Goal: Transaction & Acquisition: Purchase product/service

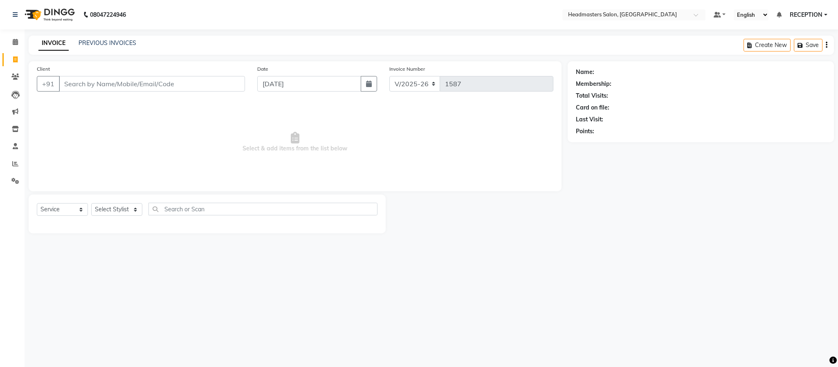
select select "3454"
select select "service"
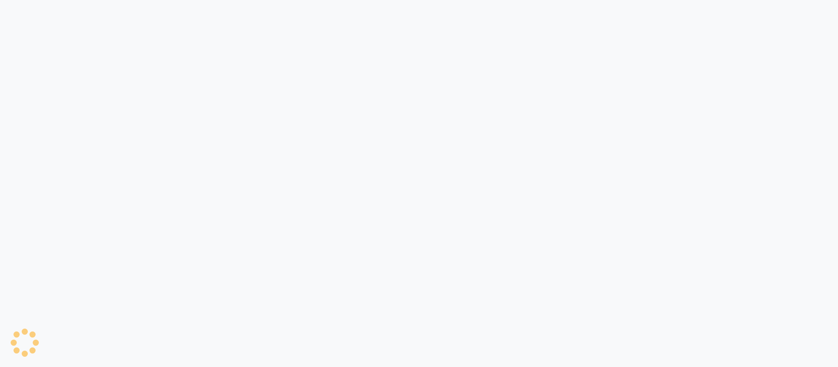
select select "3454"
select select "service"
select select "3454"
select select "service"
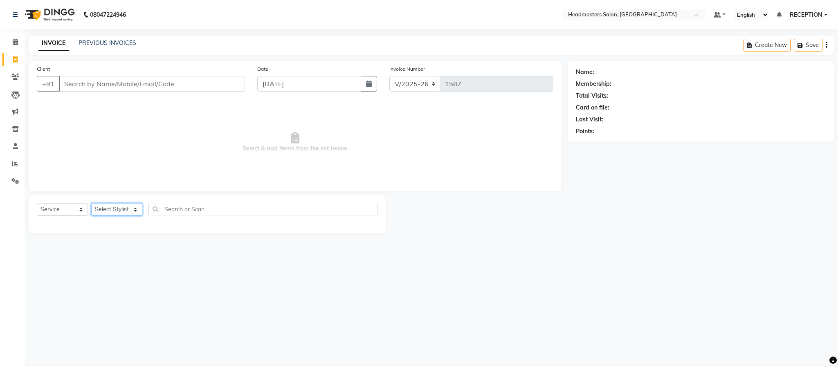
click at [106, 211] on select "Select Stylist AKASH NEHA NEHA SAHU NISHA MANAGER RAHUL RECEPTION SHADAB suman …" at bounding box center [116, 209] width 51 height 13
select select "61632"
click at [91, 204] on select "Select Stylist AKASH NEHA NEHA SAHU NISHA MANAGER RAHUL RECEPTION [PERSON_NAME]…" at bounding box center [116, 209] width 51 height 13
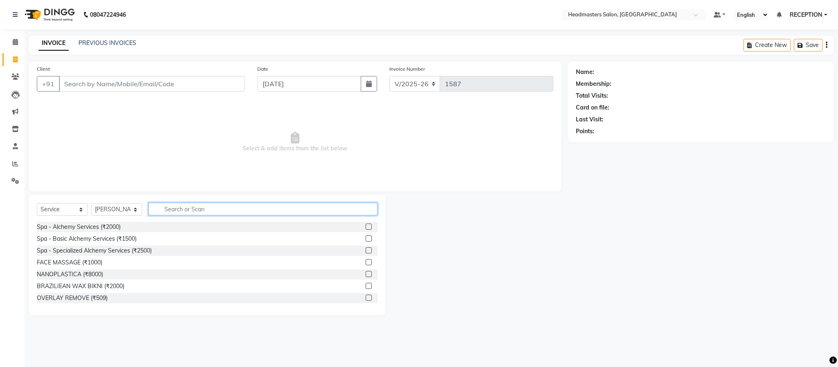
click at [177, 207] on input "text" at bounding box center [262, 209] width 229 height 13
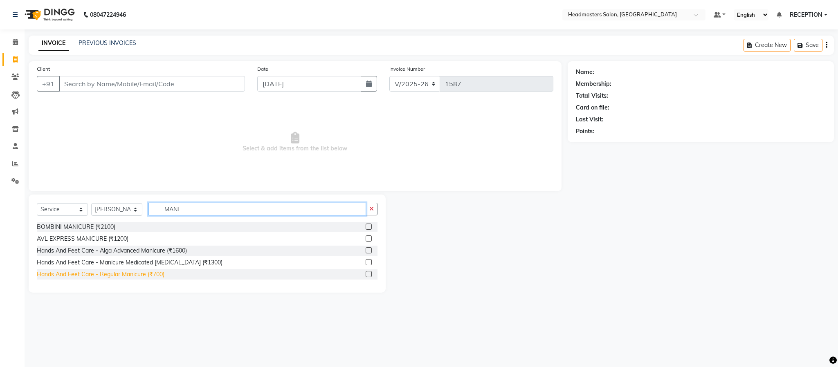
type input "MANI"
click at [141, 273] on div "Hands And Feet Care - Regular Manicure (₹700)" at bounding box center [101, 274] width 128 height 9
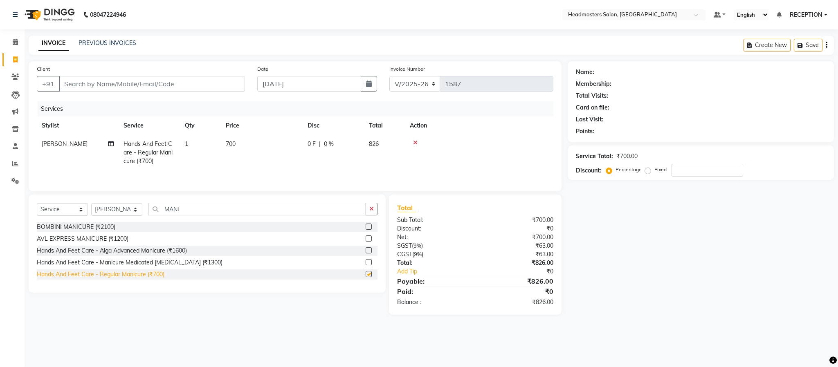
checkbox input "false"
click at [121, 211] on select "Select Stylist AKASH NEHA NEHA SAHU NISHA MANAGER RAHUL RECEPTION [PERSON_NAME]…" at bounding box center [116, 209] width 51 height 13
select select "81181"
click at [91, 206] on select "Select Stylist AKASH NEHA NEHA SAHU NISHA MANAGER RAHUL RECEPTION [PERSON_NAME]…" at bounding box center [116, 209] width 51 height 13
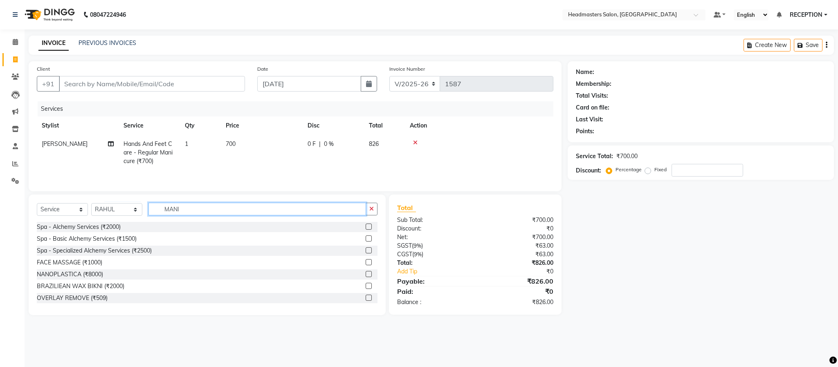
click at [187, 214] on input "MANI" at bounding box center [257, 209] width 218 height 13
click at [213, 209] on input "MANI" at bounding box center [257, 209] width 218 height 13
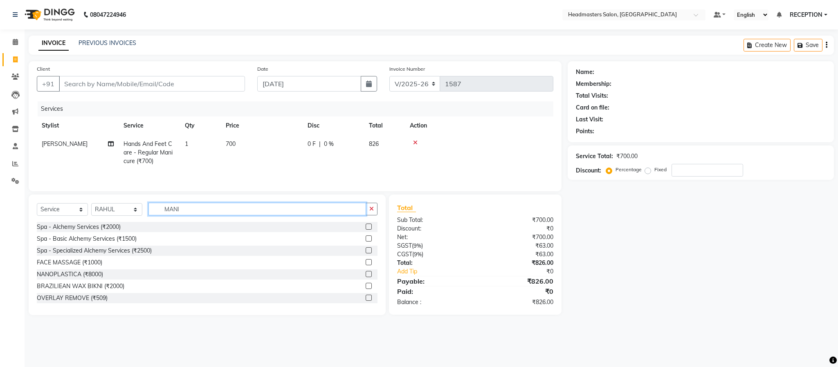
click at [213, 209] on input "MANI" at bounding box center [257, 209] width 218 height 13
type input "HAIR CUT"
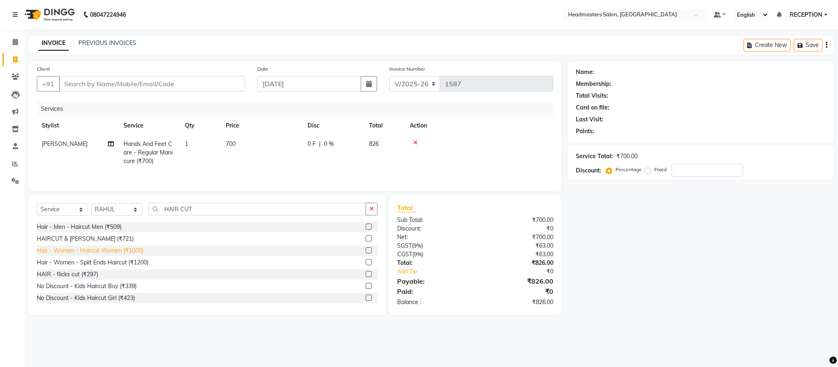
click at [71, 254] on div "Hair - Women - Haircut Women (₹1000)" at bounding box center [90, 251] width 107 height 9
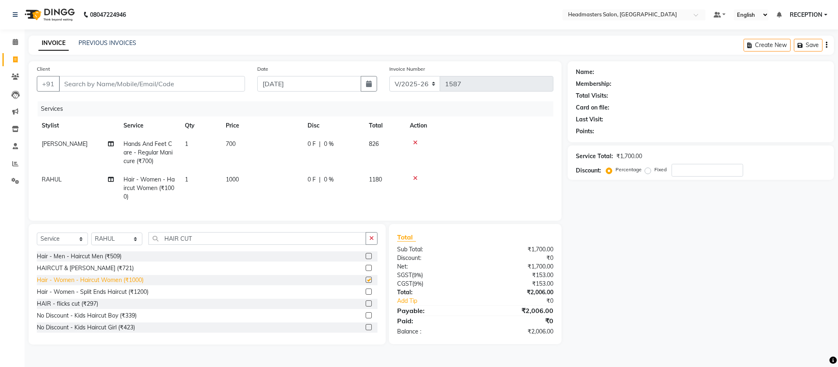
checkbox input "false"
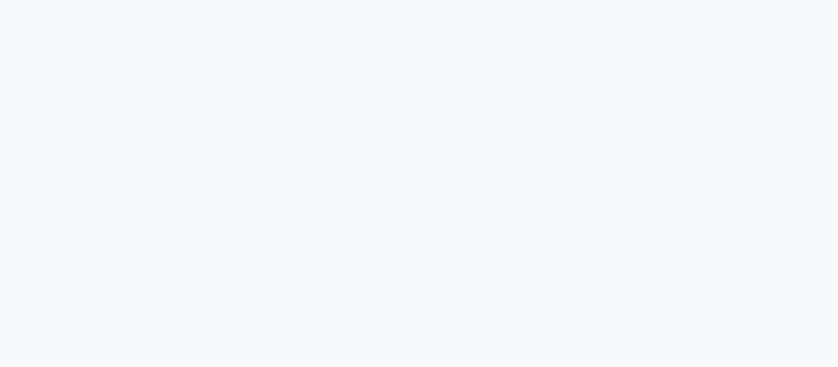
select select "3454"
select select "service"
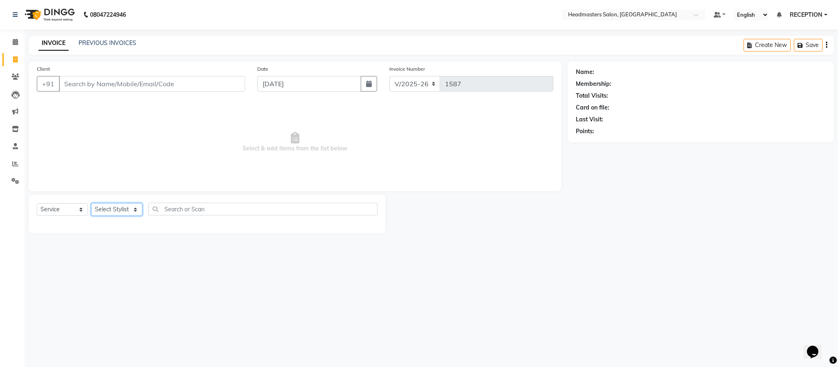
click at [132, 210] on select "Select Stylist AKASH NEHA NEHA SAHU NISHA MANAGER RAHUL RECEPTION [PERSON_NAME]…" at bounding box center [116, 209] width 51 height 13
select select "85384"
click at [91, 204] on select "Select Stylist AKASH NEHA NEHA SAHU NISHA MANAGER RAHUL RECEPTION [PERSON_NAME]…" at bounding box center [116, 209] width 51 height 13
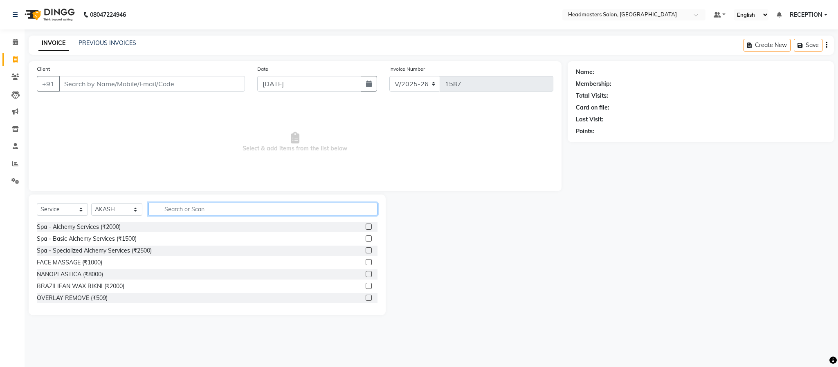
click at [189, 213] on input "text" at bounding box center [262, 209] width 229 height 13
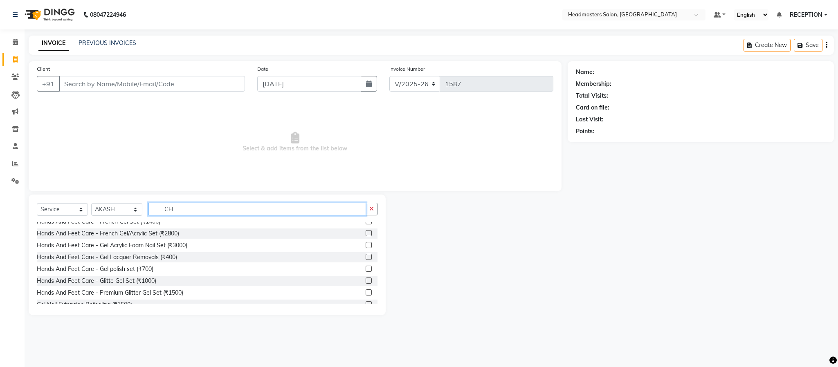
scroll to position [48, 0]
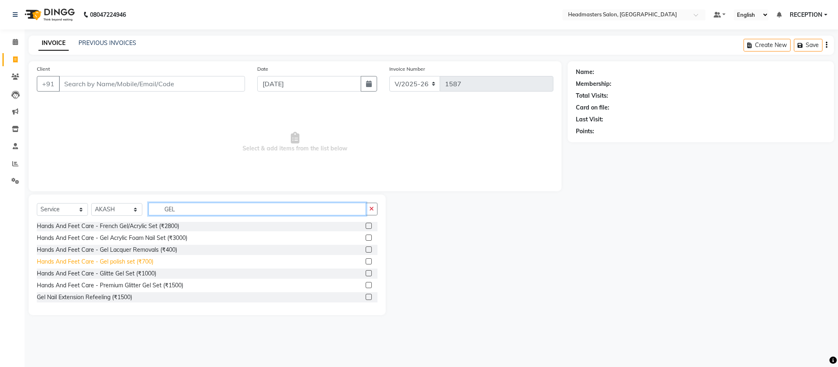
type input "GEL"
click at [144, 263] on div "Hands And Feet Care - Gel polish set (₹700)" at bounding box center [95, 262] width 117 height 9
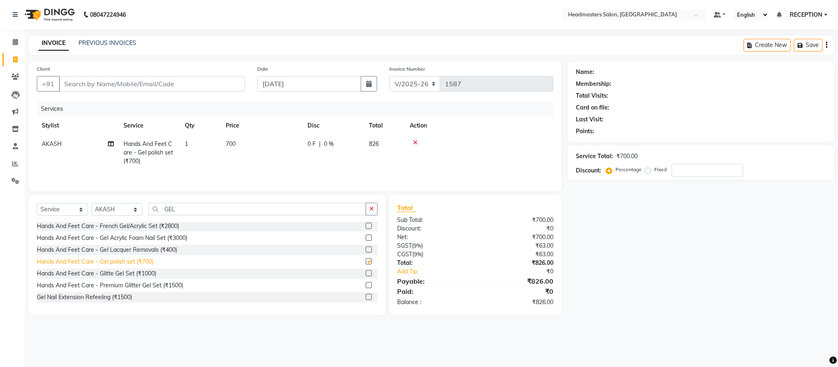
checkbox input "false"
click at [123, 211] on select "Select Stylist AKASH NEHA NEHA SAHU NISHA MANAGER RAHUL RECEPTION [PERSON_NAME]…" at bounding box center [116, 209] width 51 height 13
click at [716, 221] on div "Name: Membership: Total Visits: Card on file: Last Visit: Points: Service Total…" at bounding box center [704, 188] width 272 height 254
click at [130, 213] on select "Select Stylist AKASH NEHA NEHA SAHU NISHA MANAGER RAHUL RECEPTION [PERSON_NAME]…" at bounding box center [116, 209] width 51 height 13
select select "61632"
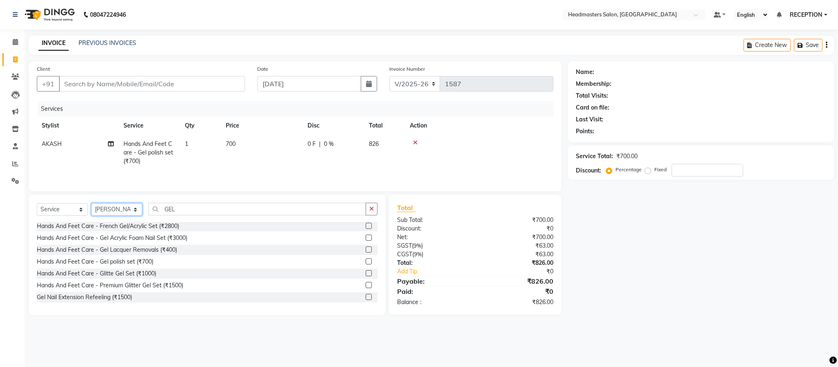
click at [91, 206] on select "Select Stylist AKASH NEHA NEHA SAHU NISHA MANAGER RAHUL RECEPTION [PERSON_NAME]…" at bounding box center [116, 209] width 51 height 13
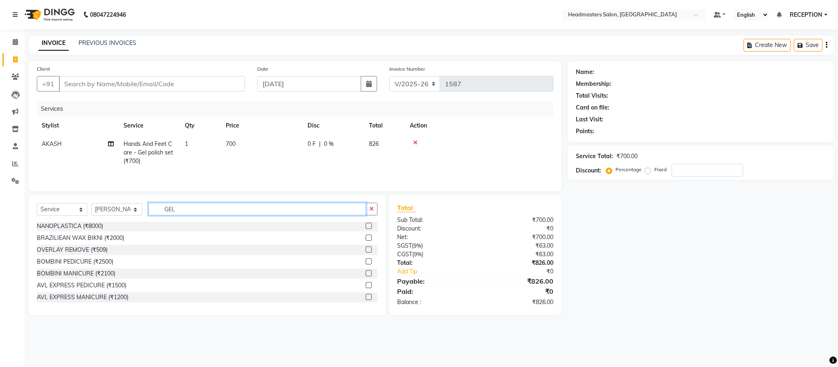
click at [198, 213] on input "GEL" at bounding box center [257, 209] width 218 height 13
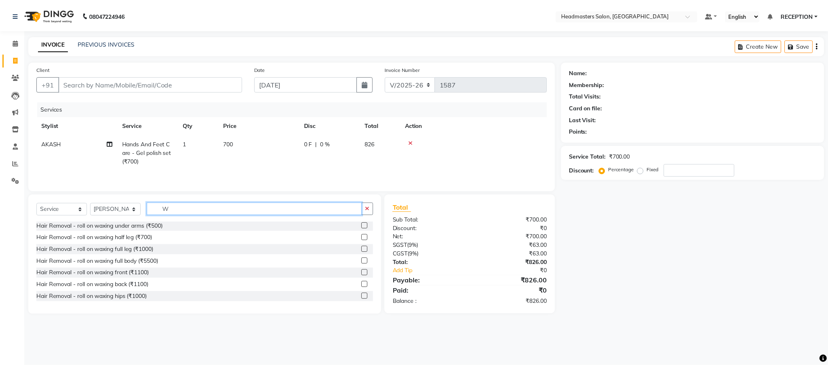
scroll to position [0, 0]
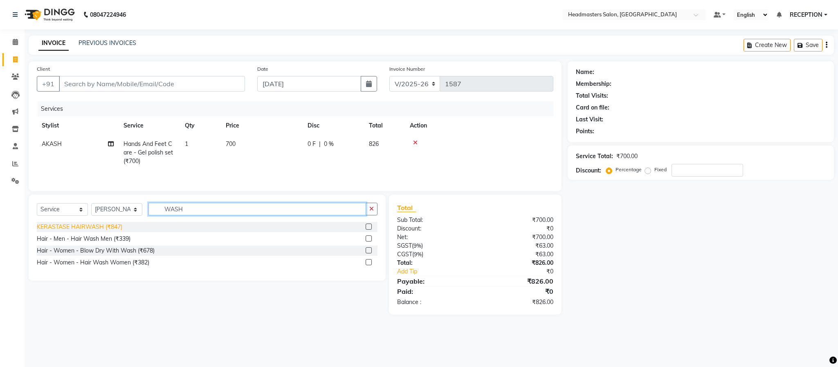
type input "WASH"
click at [86, 228] on div "KERASTASE HAIRWASH (₹847)" at bounding box center [79, 227] width 85 height 9
checkbox input "false"
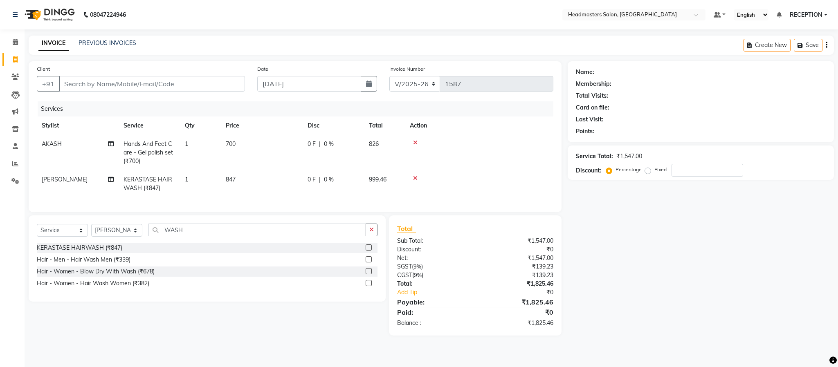
click at [263, 179] on td "847" at bounding box center [262, 184] width 82 height 27
select select "61632"
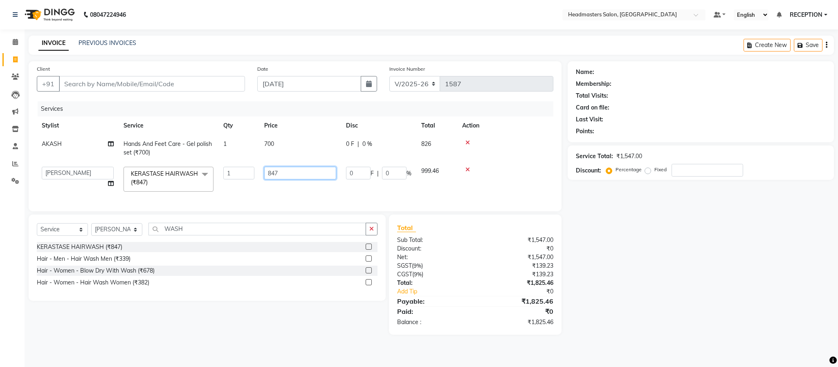
click at [290, 172] on input "847" at bounding box center [300, 173] width 72 height 13
type input "848"
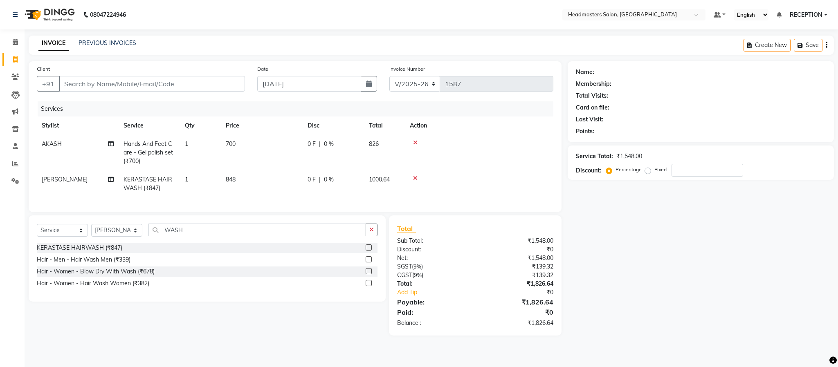
click at [292, 188] on td "848" at bounding box center [262, 184] width 82 height 27
select select "61632"
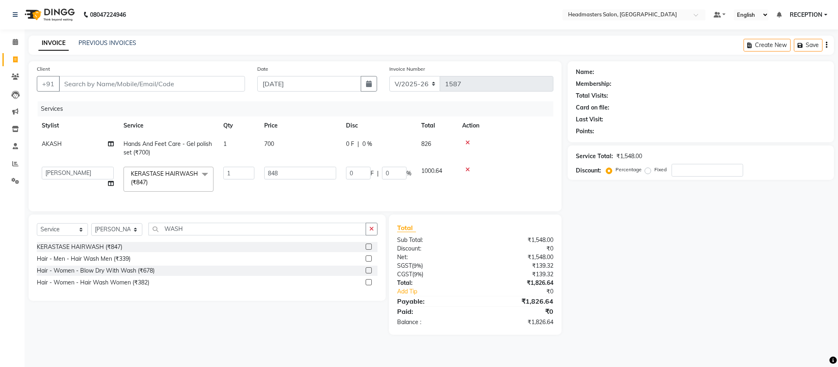
click at [709, 325] on div "Name: Membership: Total Visits: Card on file: Last Visit: Points: Service Total…" at bounding box center [704, 198] width 272 height 274
click at [118, 81] on input "Client" at bounding box center [152, 84] width 186 height 16
type input "9"
type input "0"
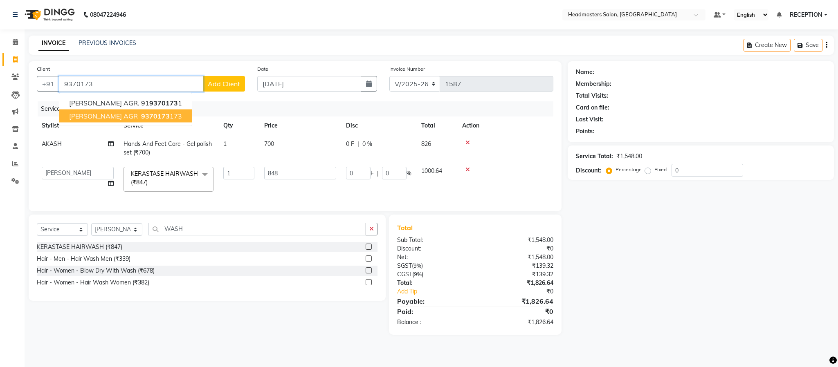
click at [106, 118] on span "ASHNA AGR" at bounding box center [103, 116] width 69 height 8
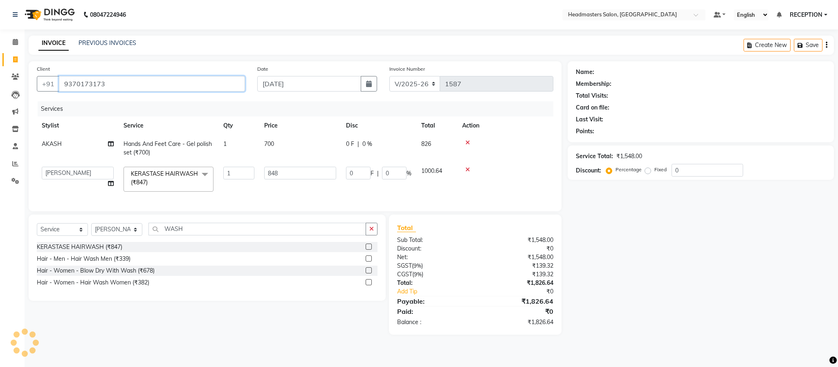
type input "9370173173"
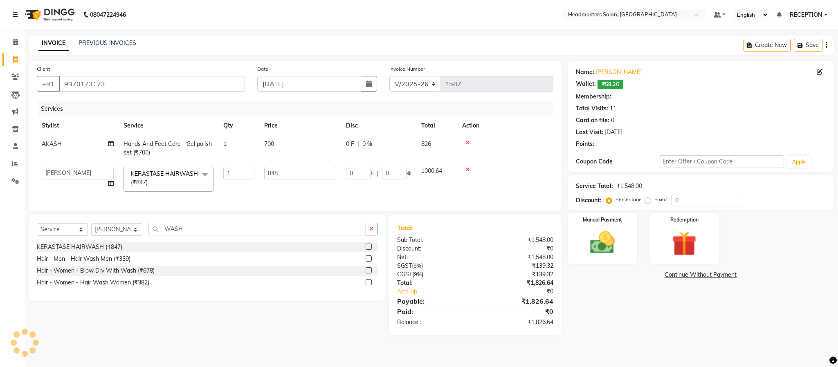
select select "1: Object"
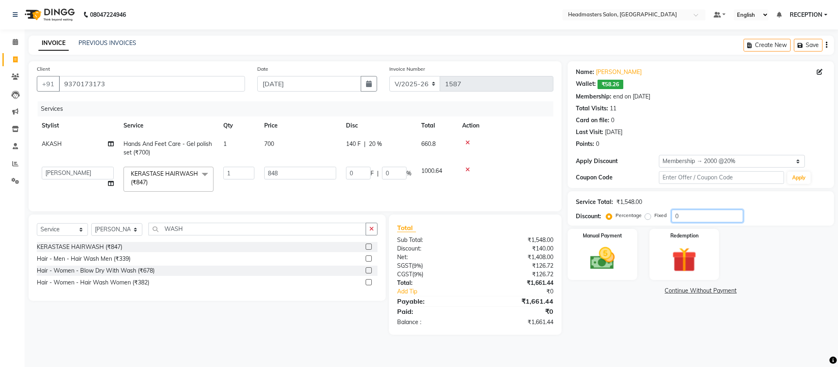
click at [688, 218] on input "0" at bounding box center [707, 216] width 72 height 13
type input "2"
type input "16.96"
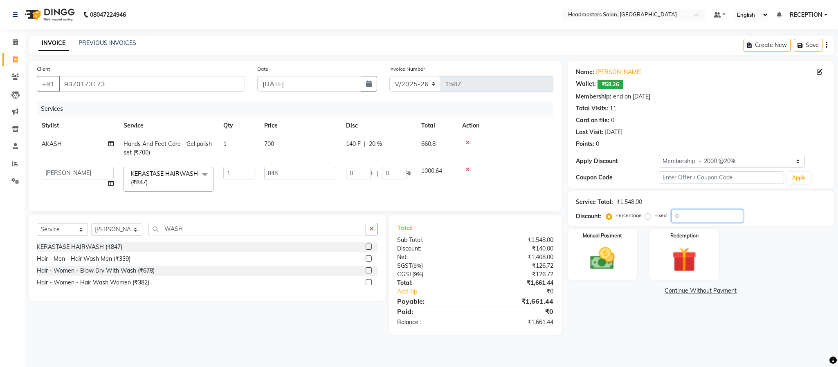
type input "2"
type input "20"
type input "169.6"
type input "20"
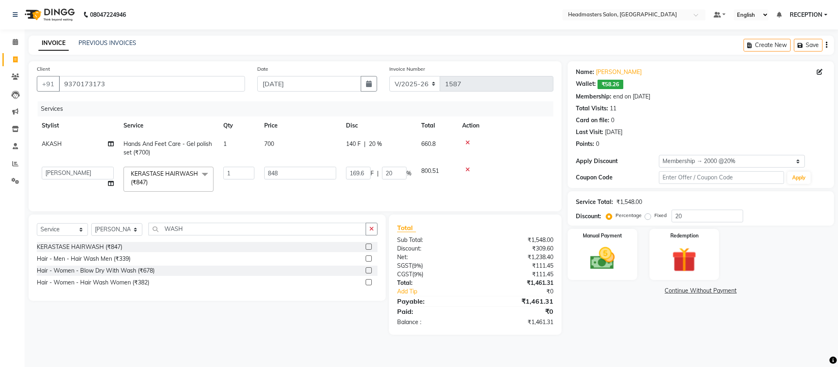
click at [742, 246] on div "Manual Payment Redemption" at bounding box center [700, 254] width 278 height 51
click at [602, 238] on label "Manual Payment" at bounding box center [602, 235] width 41 height 8
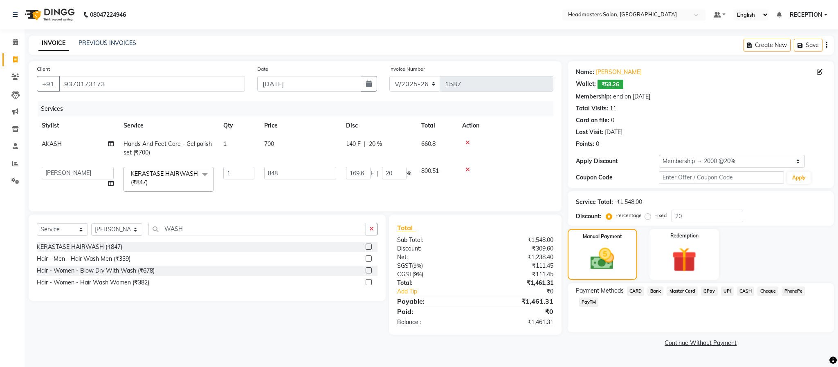
click at [745, 287] on span "CASH" at bounding box center [746, 291] width 18 height 9
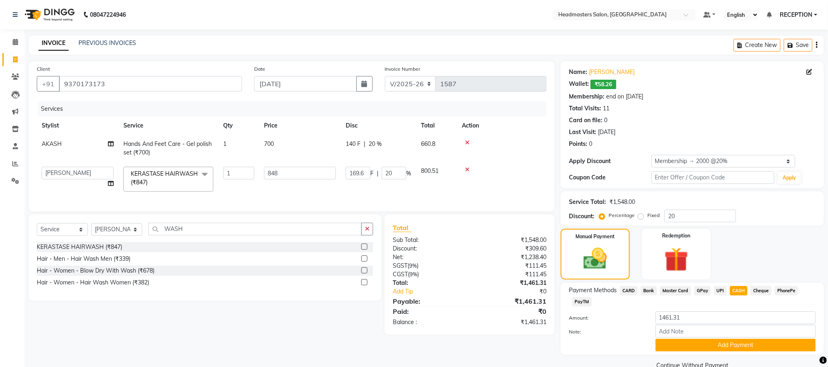
scroll to position [16, 0]
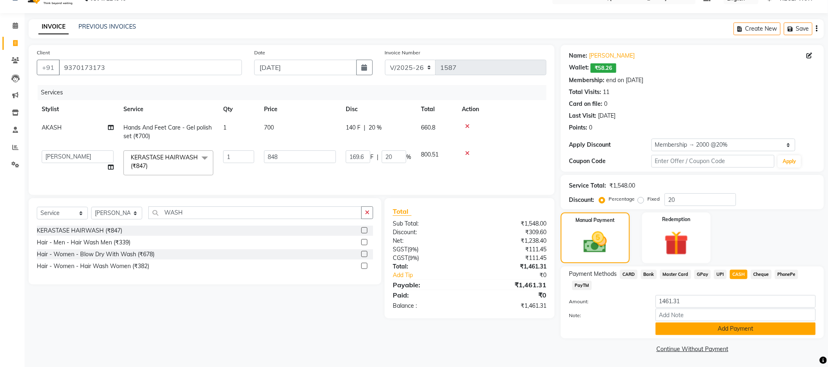
click at [737, 329] on button "Add Payment" at bounding box center [736, 329] width 160 height 13
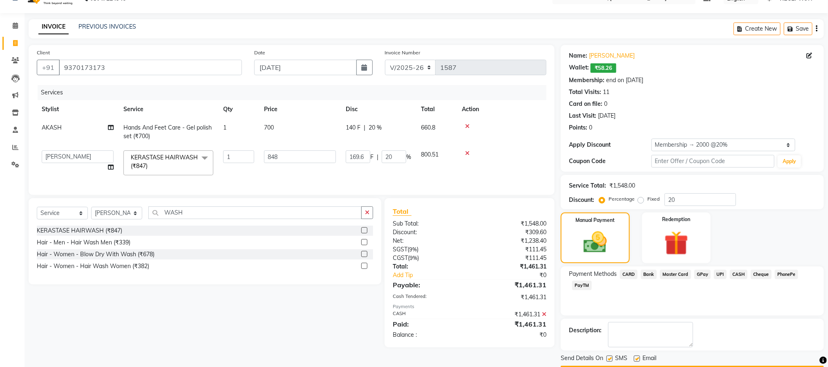
scroll to position [40, 0]
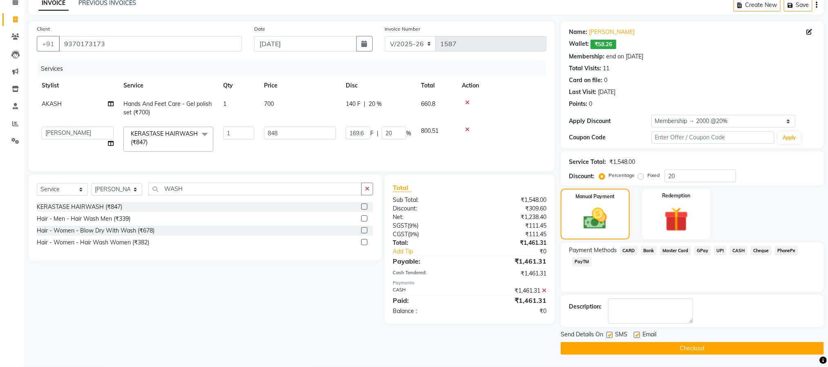
click at [684, 348] on button "Checkout" at bounding box center [692, 348] width 263 height 13
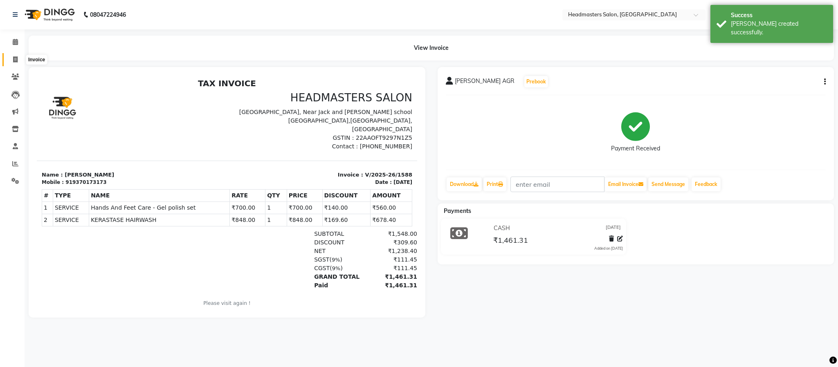
click at [12, 61] on span at bounding box center [15, 59] width 14 height 9
select select "service"
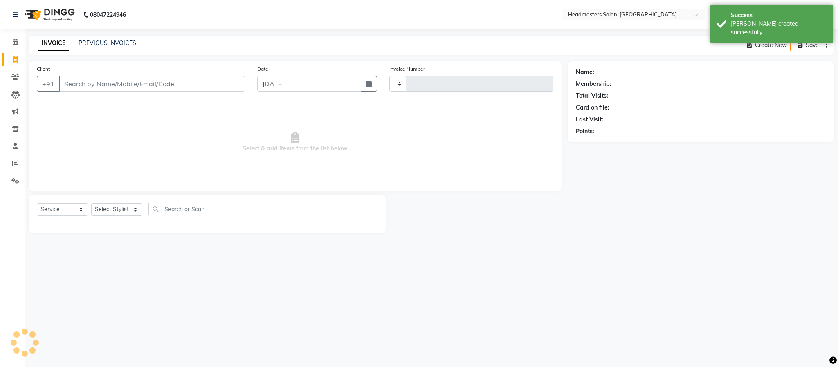
type input "1589"
select select "3454"
click at [121, 43] on link "PREVIOUS INVOICES" at bounding box center [108, 42] width 58 height 7
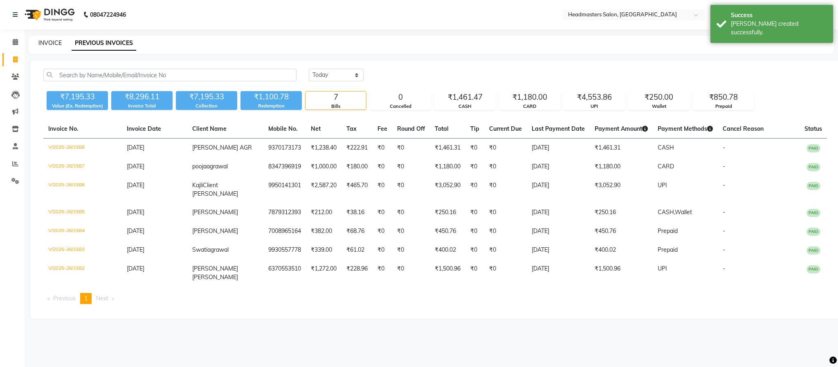
click at [50, 42] on link "INVOICE" at bounding box center [49, 42] width 23 height 7
select select "service"
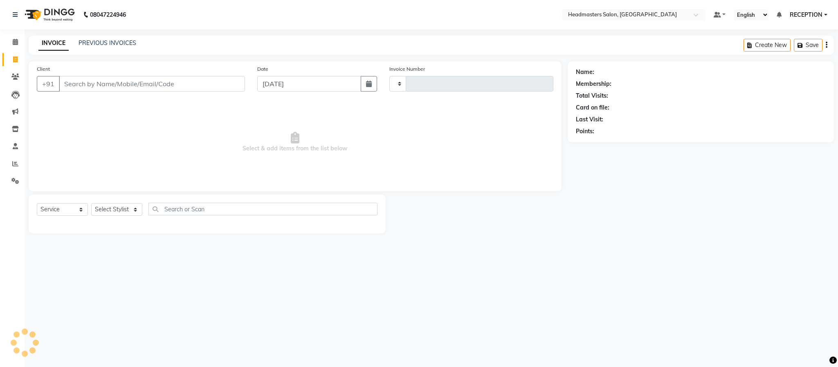
type input "1589"
select select "3454"
click at [126, 208] on select "Select Stylist AKASH NEHA NEHA SAHU NISHA MANAGER RAHUL RECEPTION [PERSON_NAME]…" at bounding box center [116, 209] width 51 height 13
select select "89828"
click at [91, 204] on select "Select Stylist AKASH NEHA NEHA SAHU NISHA MANAGER RAHUL RECEPTION [PERSON_NAME]…" at bounding box center [116, 209] width 51 height 13
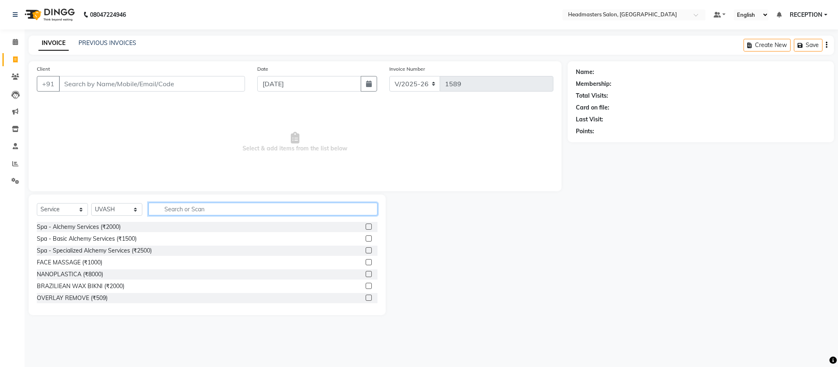
click at [194, 211] on input "text" at bounding box center [262, 209] width 229 height 13
type input "HAIR CUT"
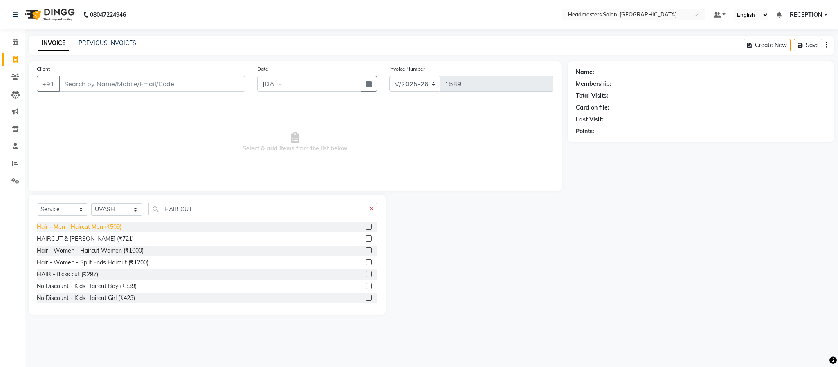
click at [105, 228] on div "Hair - Men - Haircut Men (₹509)" at bounding box center [79, 227] width 85 height 9
checkbox input "false"
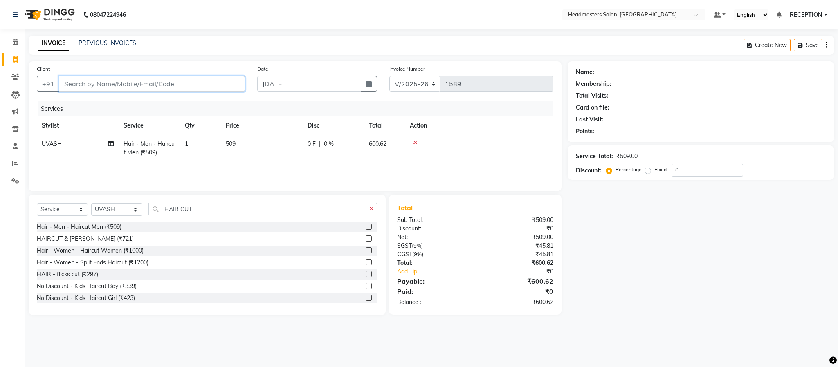
click at [169, 79] on input "Client" at bounding box center [152, 84] width 186 height 16
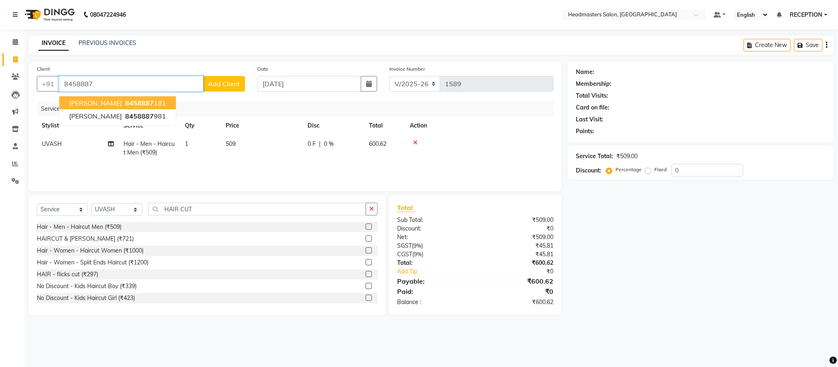
click at [130, 102] on ngb-highlight "8458887 181" at bounding box center [144, 103] width 43 height 8
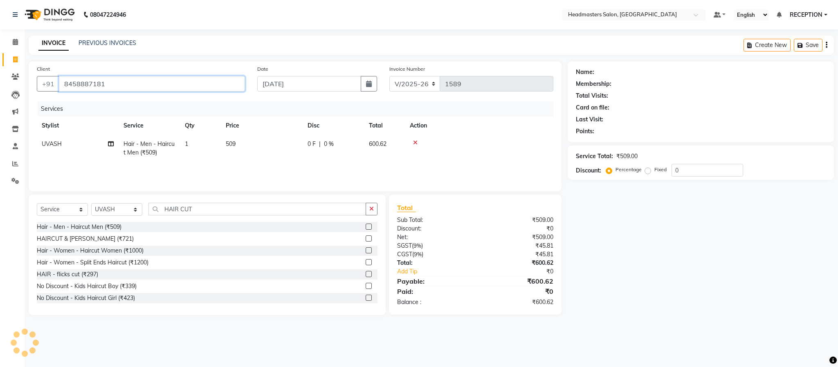
type input "8458887181"
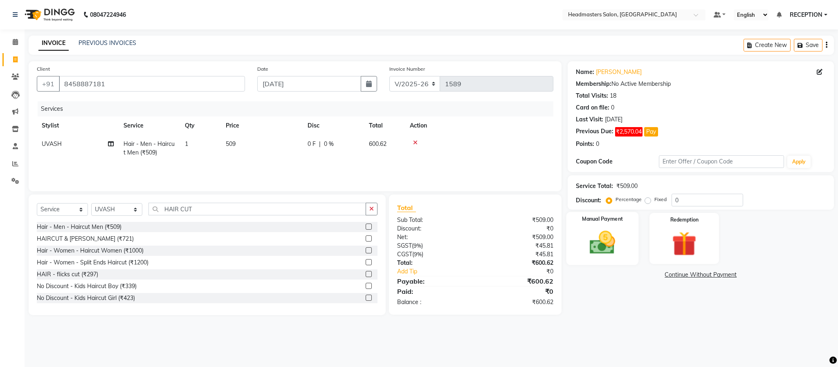
click at [605, 254] on img at bounding box center [602, 242] width 42 height 29
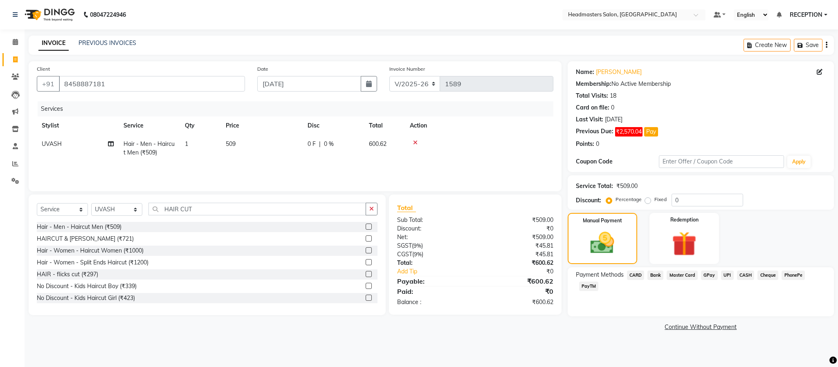
click at [745, 274] on span "CASH" at bounding box center [746, 275] width 18 height 9
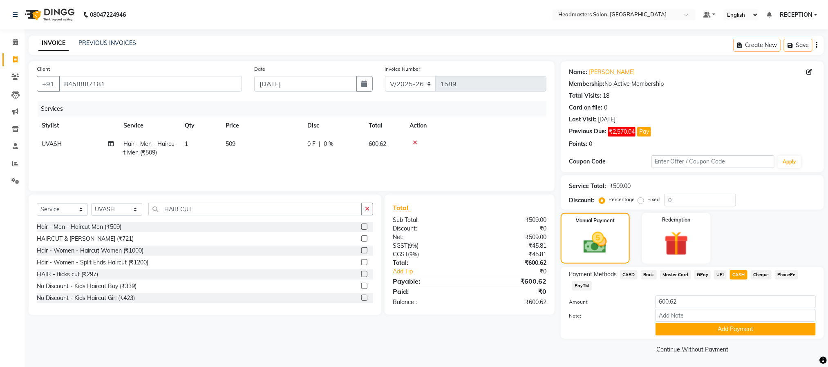
scroll to position [1, 0]
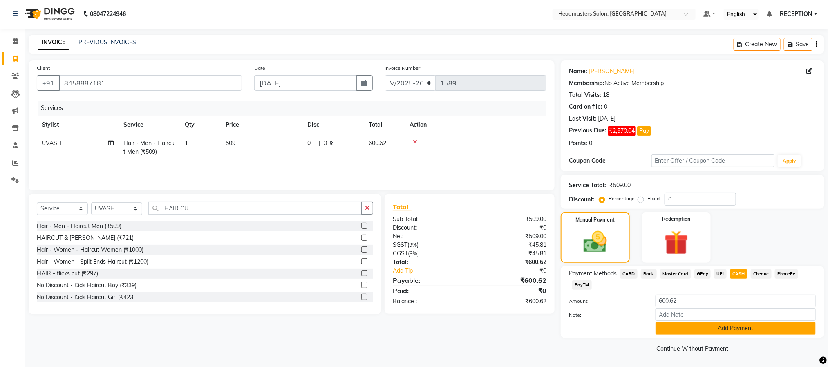
click at [738, 327] on button "Add Payment" at bounding box center [736, 328] width 160 height 13
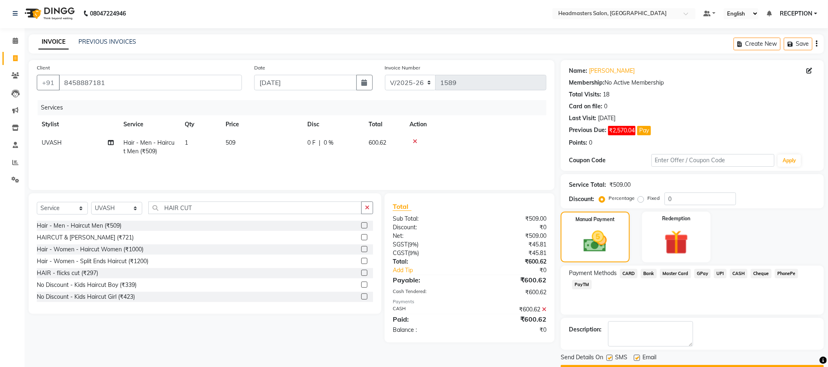
scroll to position [25, 0]
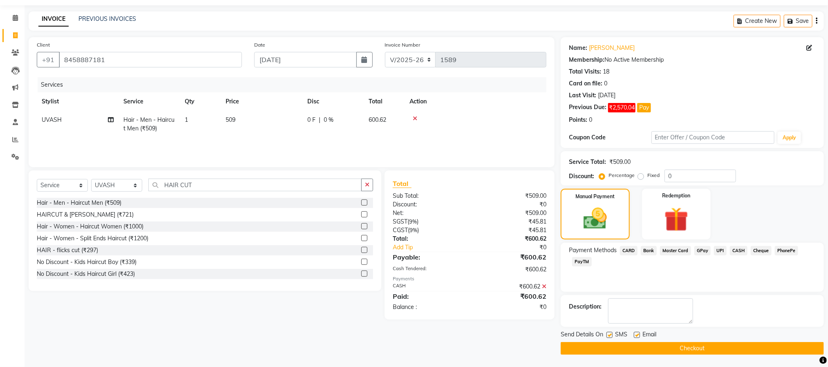
click at [678, 345] on button "Checkout" at bounding box center [692, 348] width 263 height 13
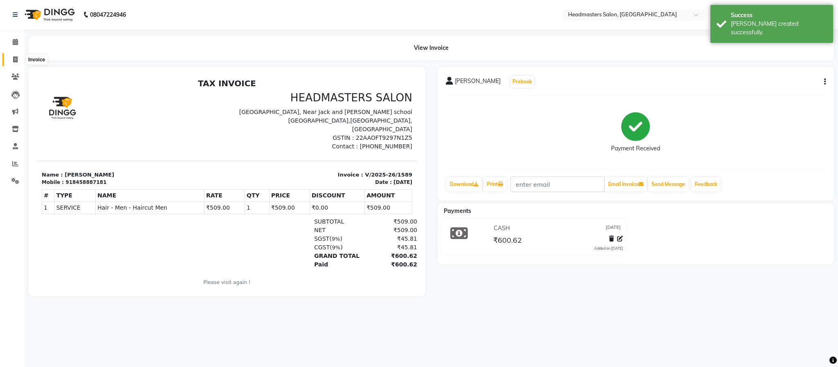
click at [15, 61] on icon at bounding box center [15, 59] width 4 height 6
select select "service"
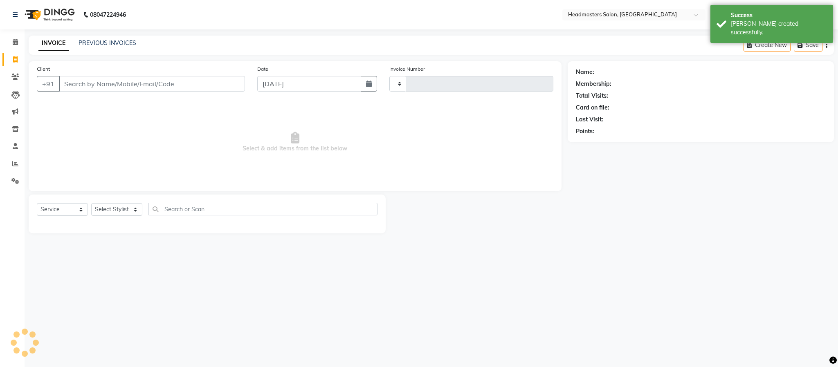
type input "1590"
select select "3454"
click at [130, 45] on link "PREVIOUS INVOICES" at bounding box center [108, 42] width 58 height 7
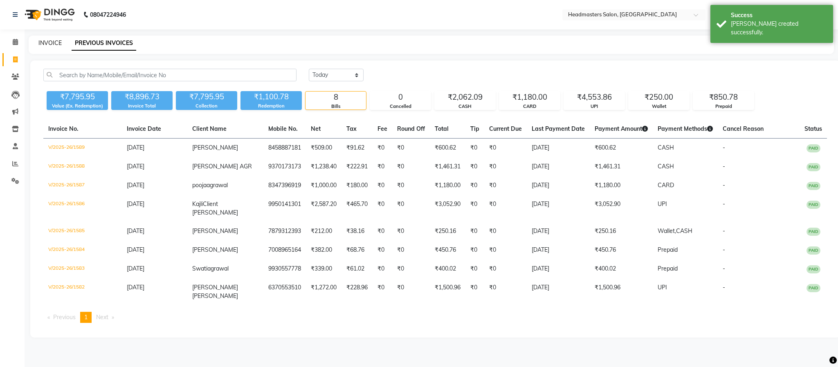
click at [49, 42] on link "INVOICE" at bounding box center [49, 42] width 23 height 7
select select "service"
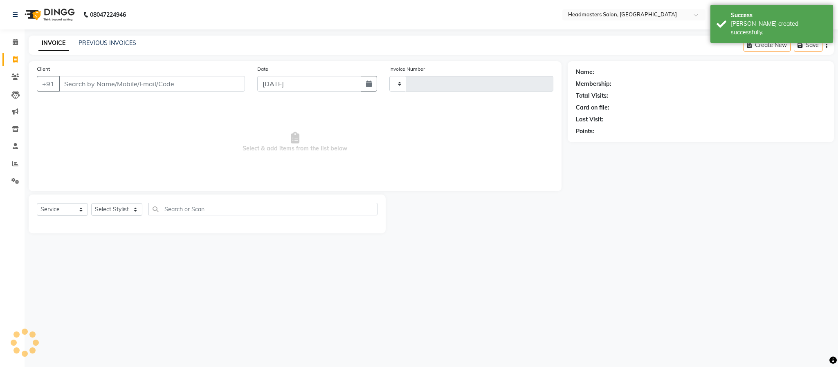
type input "1590"
select select "3454"
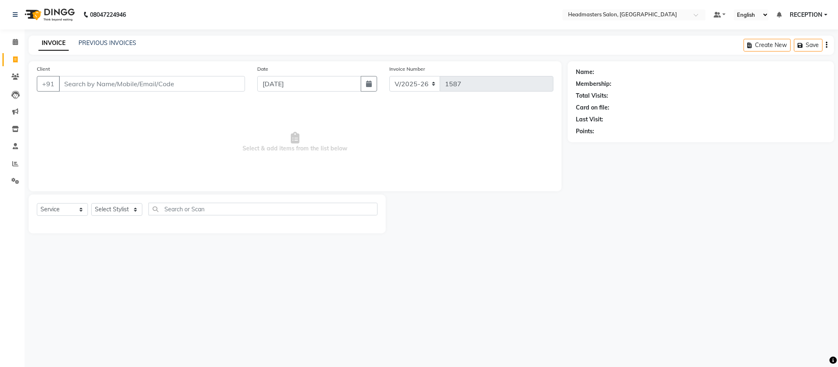
select select "3454"
select select "service"
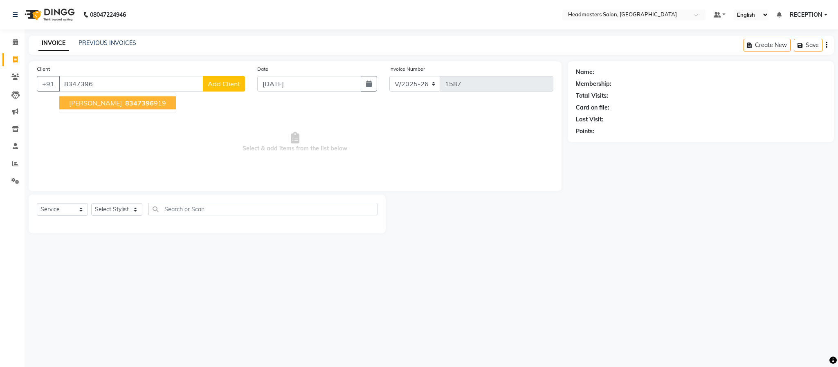
click at [108, 104] on span "[PERSON_NAME]" at bounding box center [95, 103] width 53 height 8
type input "8347396919"
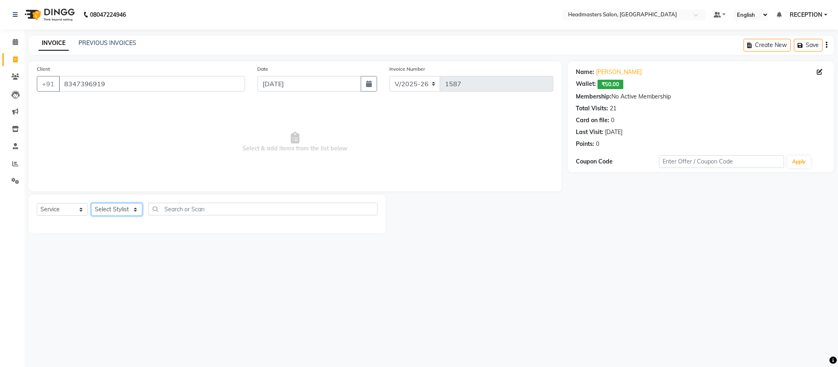
click at [110, 211] on select "Select Stylist AKASH NEHA NEHA SAHU NISHA MANAGER RAHUL RECEPTION [PERSON_NAME]…" at bounding box center [116, 209] width 51 height 13
select select "89829"
click at [91, 204] on select "Select Stylist AKASH NEHA NEHA SAHU NISHA MANAGER RAHUL RECEPTION [PERSON_NAME]…" at bounding box center [116, 209] width 51 height 13
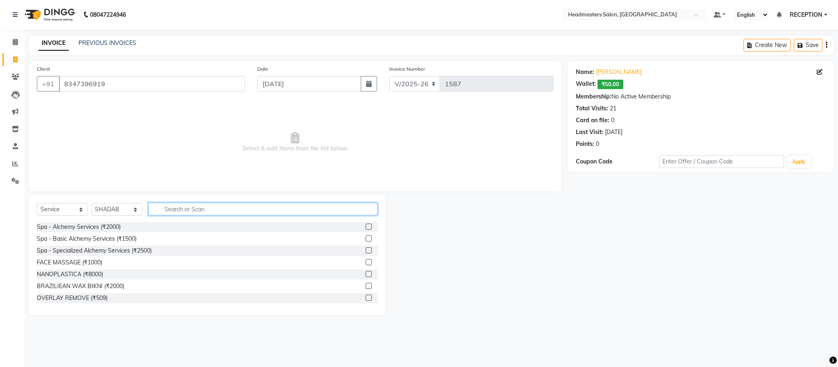
click at [178, 210] on input "text" at bounding box center [262, 209] width 229 height 13
type input "HAIR CUT"
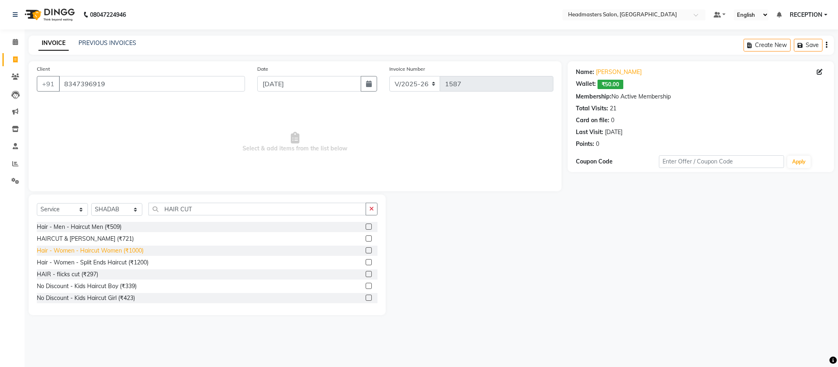
click at [111, 252] on div "Hair - Women - Haircut Women (₹1000)" at bounding box center [90, 251] width 107 height 9
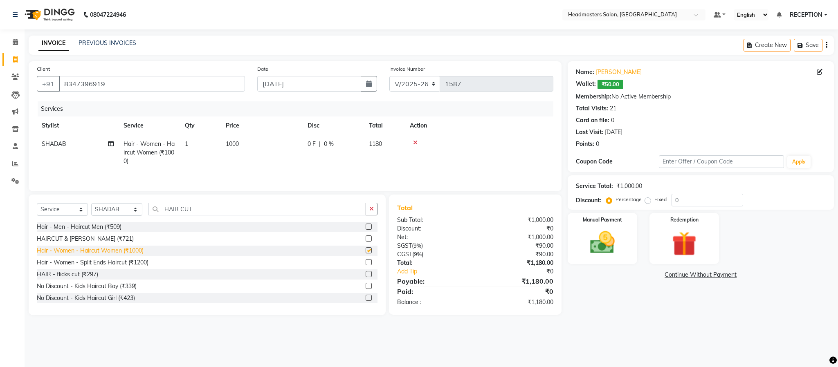
checkbox input "false"
click at [601, 268] on div "Name: [PERSON_NAME] Wallet: ₹50.00 Membership: No Active Membership Total Visit…" at bounding box center [704, 188] width 272 height 254
click at [601, 258] on img at bounding box center [602, 242] width 42 height 29
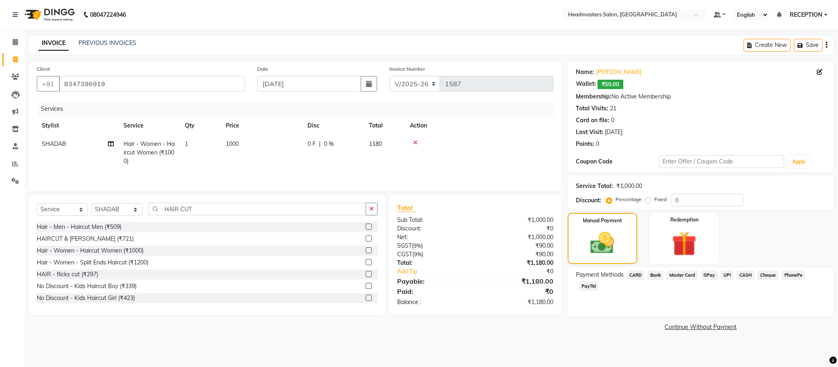
click at [633, 275] on span "CARD" at bounding box center [636, 275] width 18 height 9
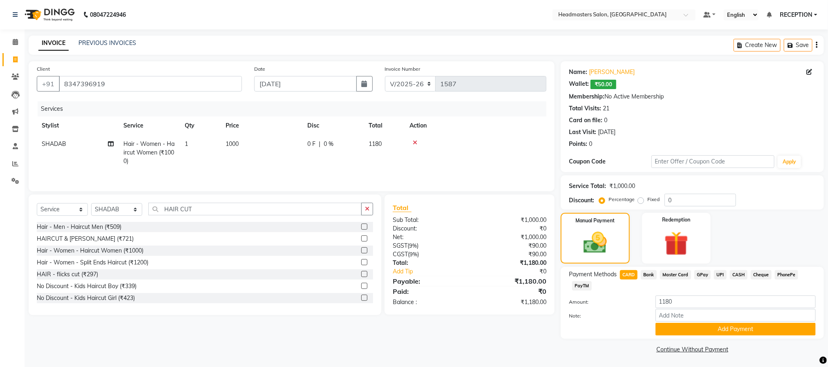
scroll to position [0, 0]
click at [724, 328] on button "Add Payment" at bounding box center [736, 329] width 160 height 13
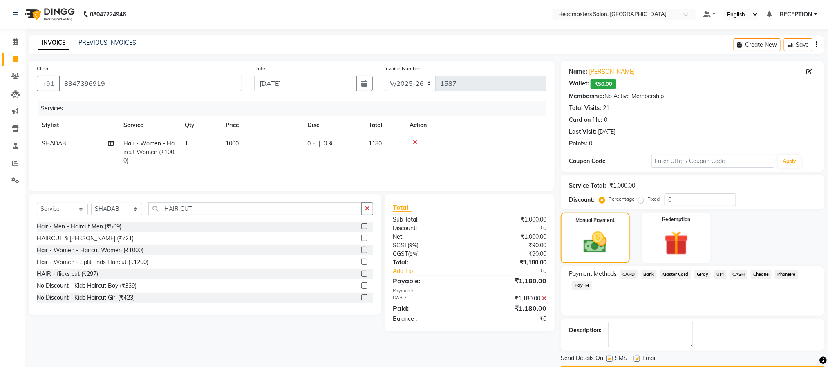
scroll to position [25, 0]
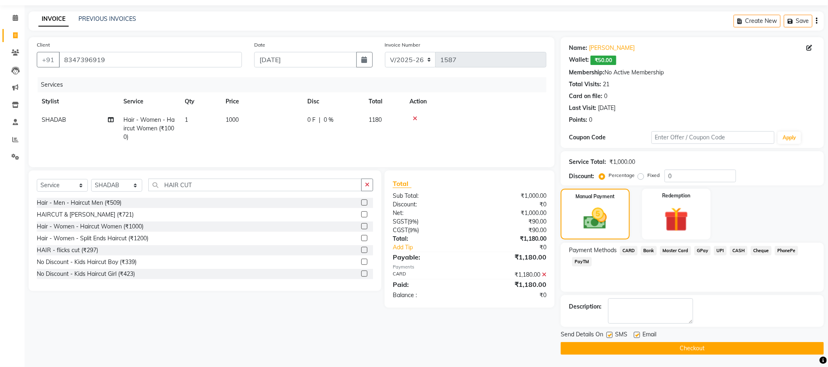
click at [698, 351] on button "Checkout" at bounding box center [692, 348] width 263 height 13
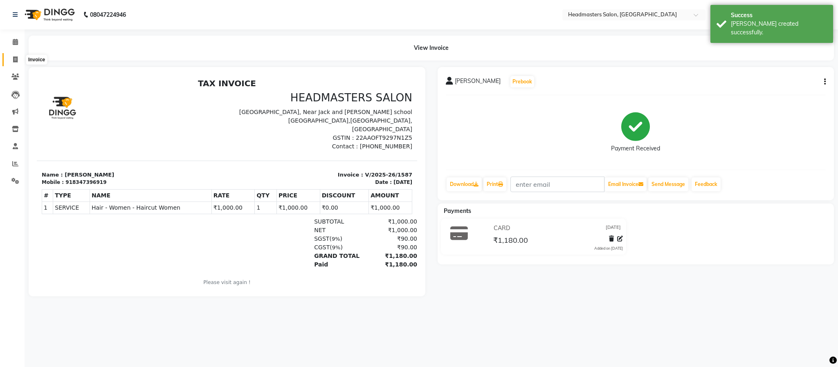
click at [16, 58] on icon at bounding box center [15, 59] width 4 height 6
select select "service"
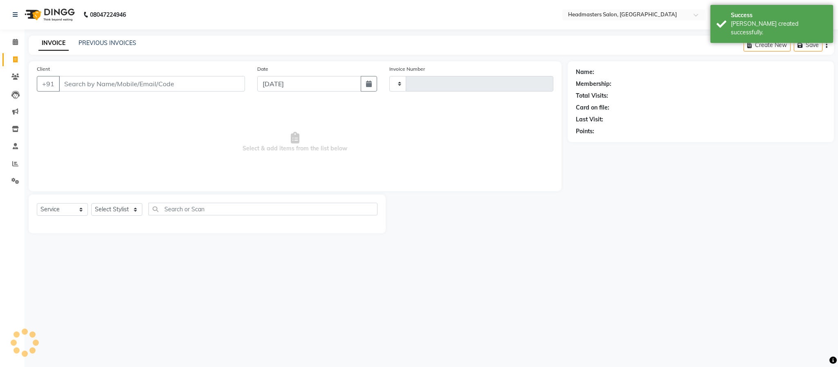
type input "1588"
select select "3454"
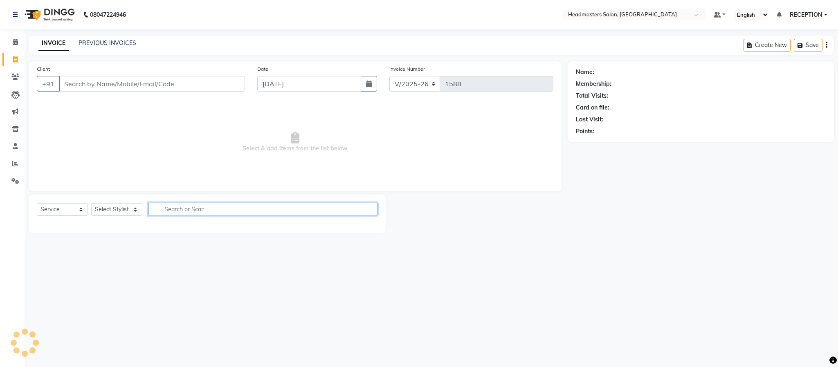
click at [205, 205] on input "text" at bounding box center [262, 209] width 229 height 13
click at [131, 44] on link "PREVIOUS INVOICES" at bounding box center [108, 42] width 58 height 7
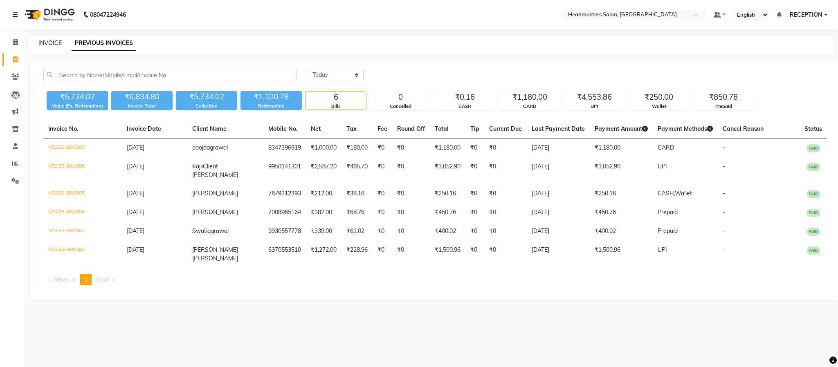
click at [49, 42] on link "INVOICE" at bounding box center [49, 42] width 23 height 7
select select "service"
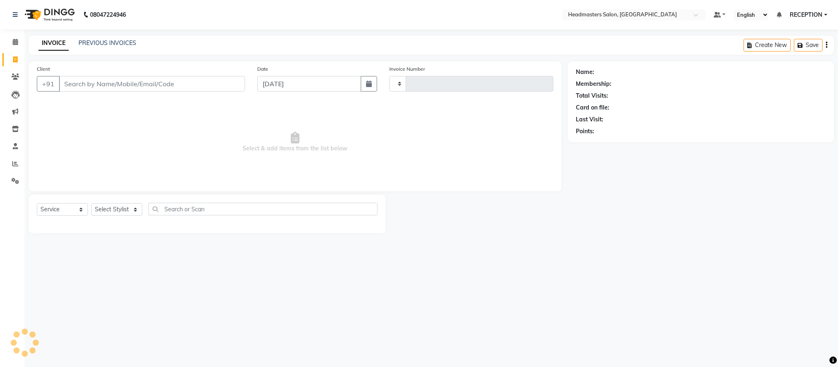
type input "1588"
select select "3454"
click at [15, 76] on icon at bounding box center [15, 77] width 8 height 6
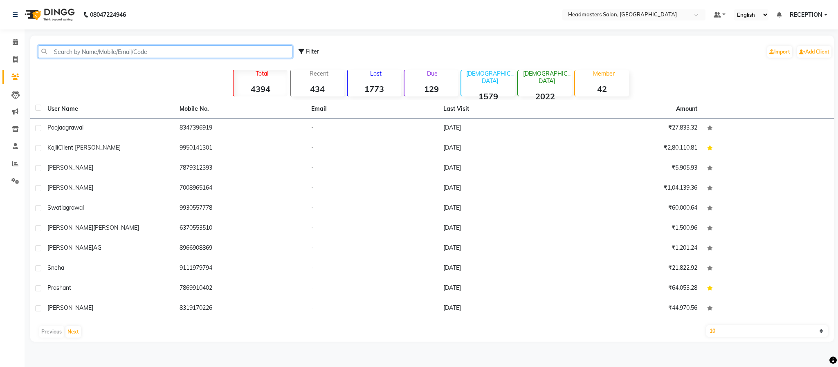
click at [114, 54] on input "text" at bounding box center [165, 51] width 254 height 13
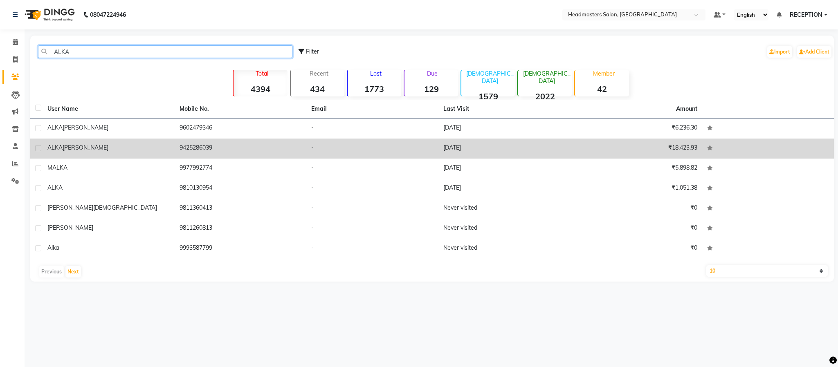
type input "ALKA"
click at [56, 155] on td "[PERSON_NAME]" at bounding box center [109, 149] width 132 height 20
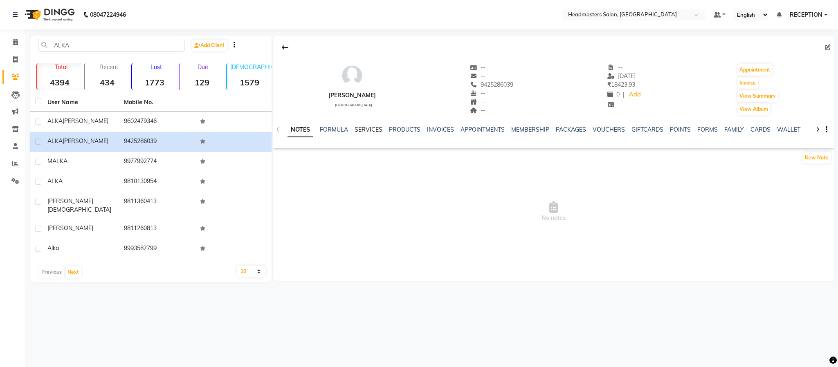
click at [361, 131] on link "SERVICES" at bounding box center [369, 129] width 28 height 7
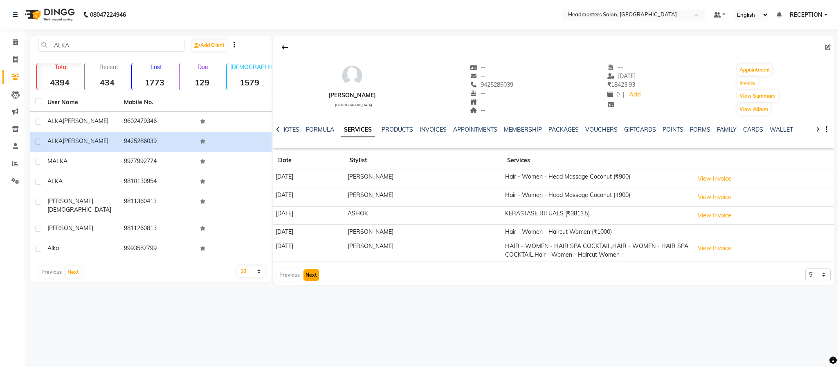
click at [313, 276] on button "Next" at bounding box center [311, 274] width 16 height 11
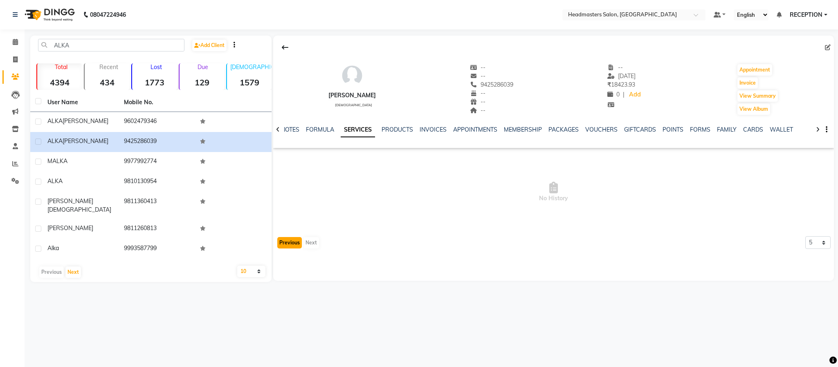
click at [287, 242] on button "Previous" at bounding box center [289, 242] width 25 height 11
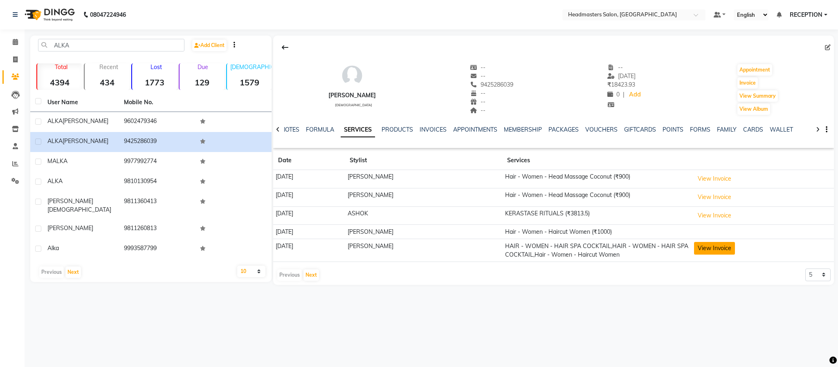
click at [715, 252] on button "View Invoice" at bounding box center [714, 248] width 41 height 13
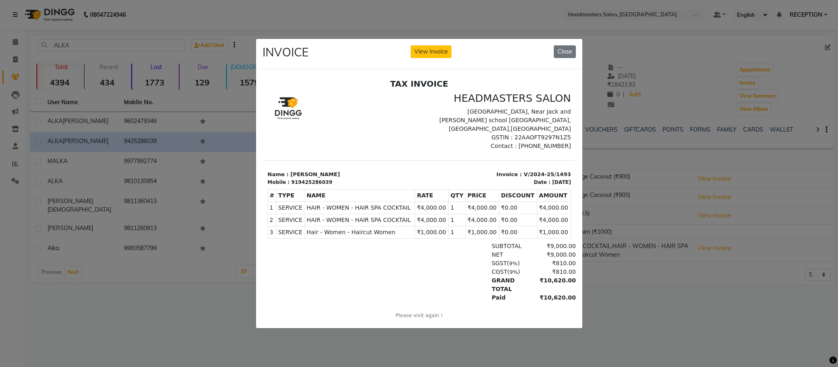
click at [208, 306] on ngb-modal-window "INVOICE View Invoice Close" at bounding box center [419, 183] width 838 height 367
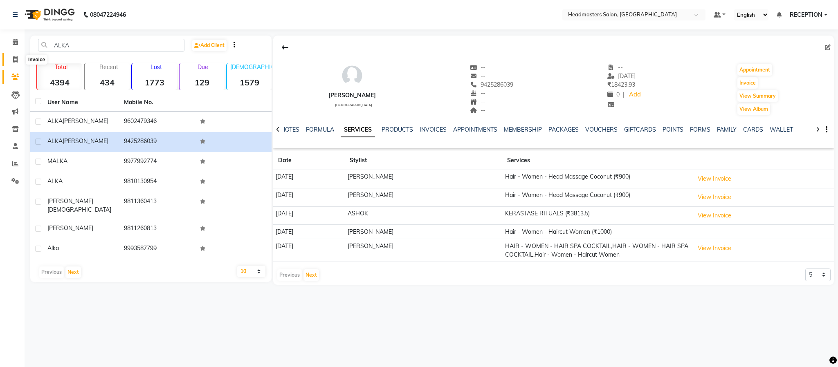
click at [16, 57] on icon at bounding box center [15, 59] width 4 height 6
select select "service"
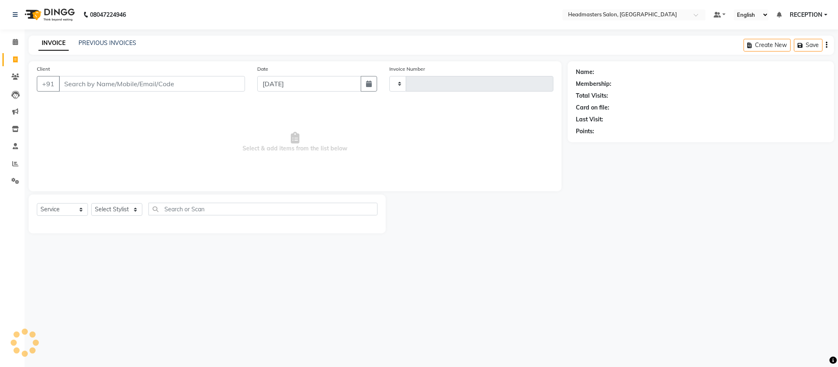
type input "1588"
select select "3454"
type input "7"
